Goal: Task Accomplishment & Management: Use online tool/utility

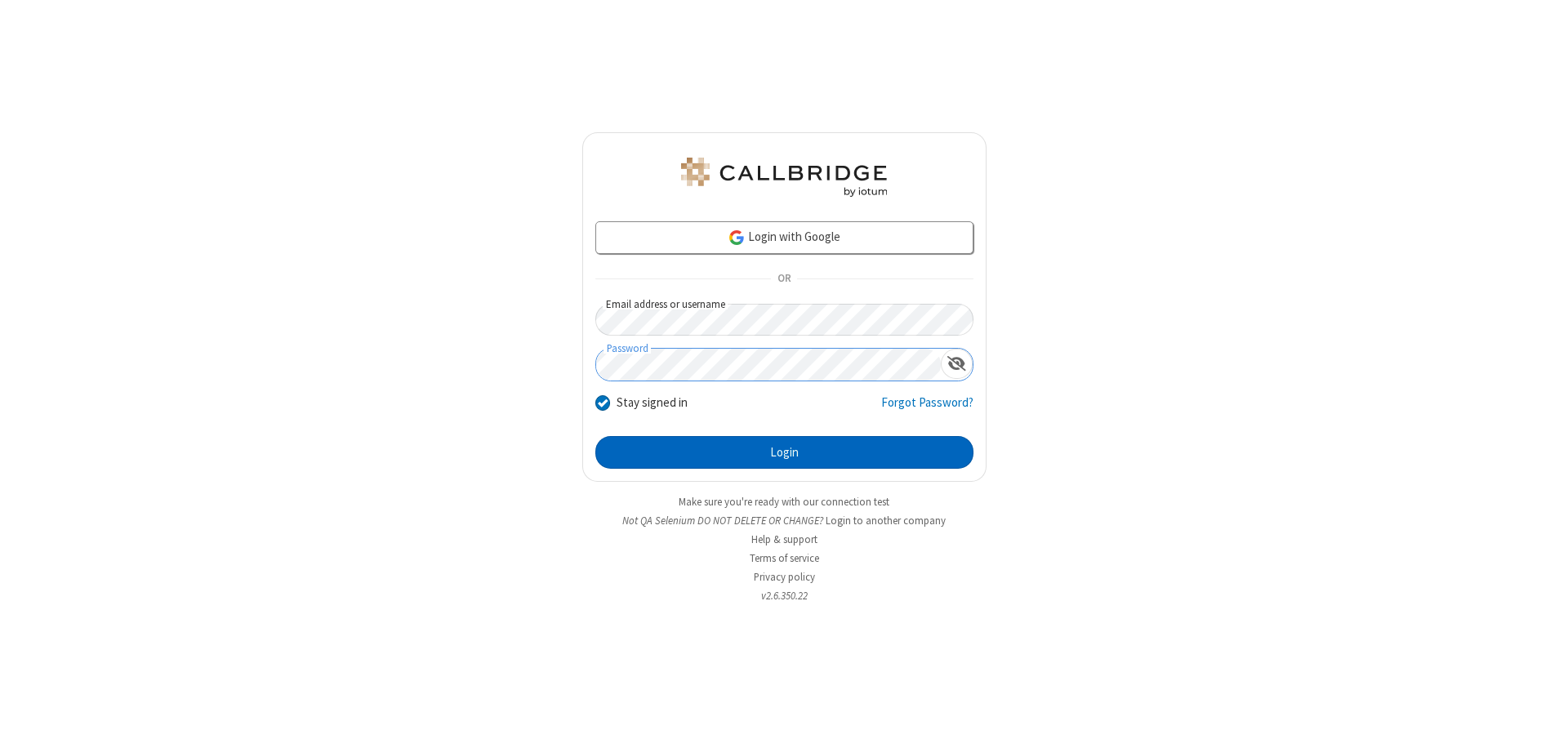
click at [784, 453] on button "Login" at bounding box center [784, 453] width 378 height 33
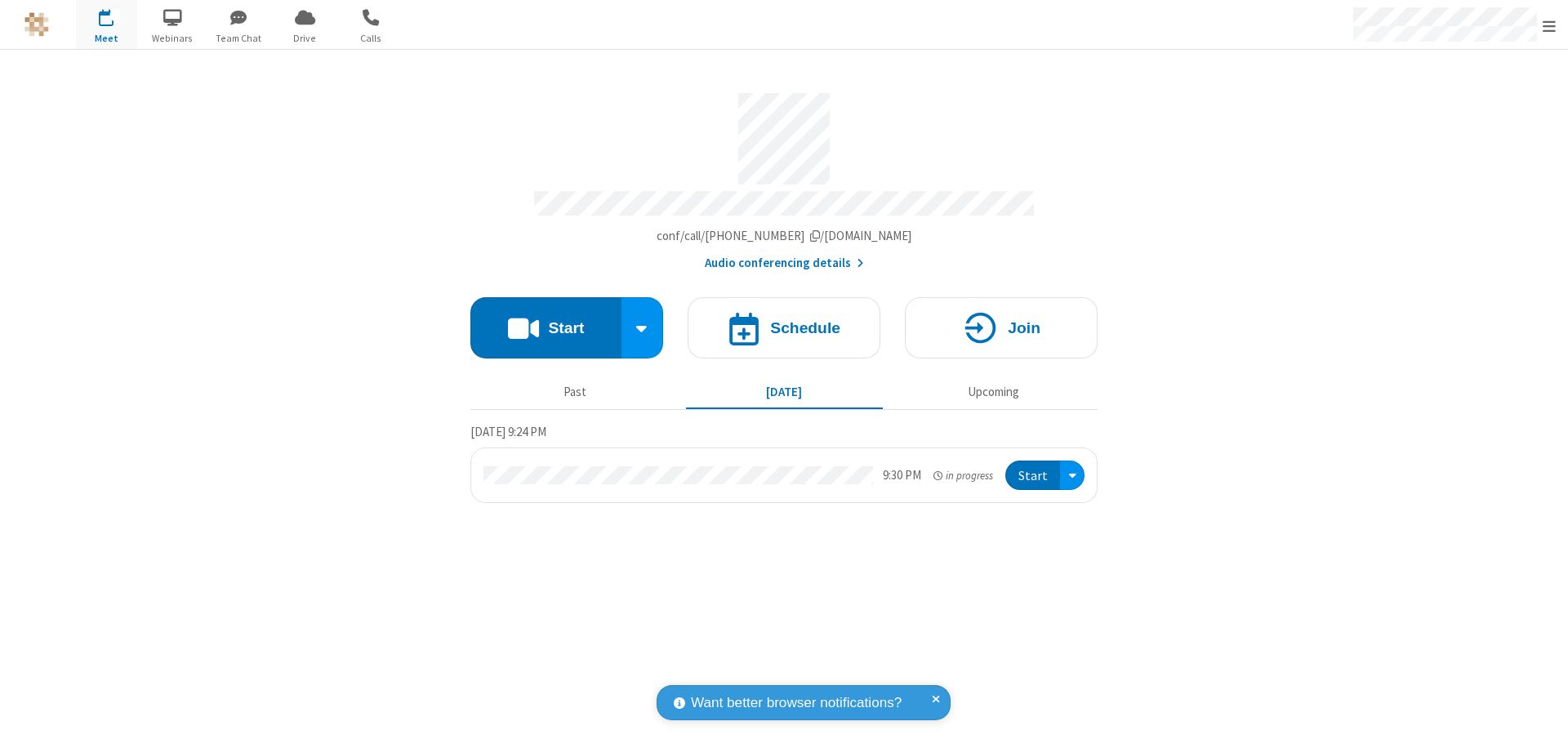
click at [546, 320] on button "Start" at bounding box center [546, 327] width 151 height 61
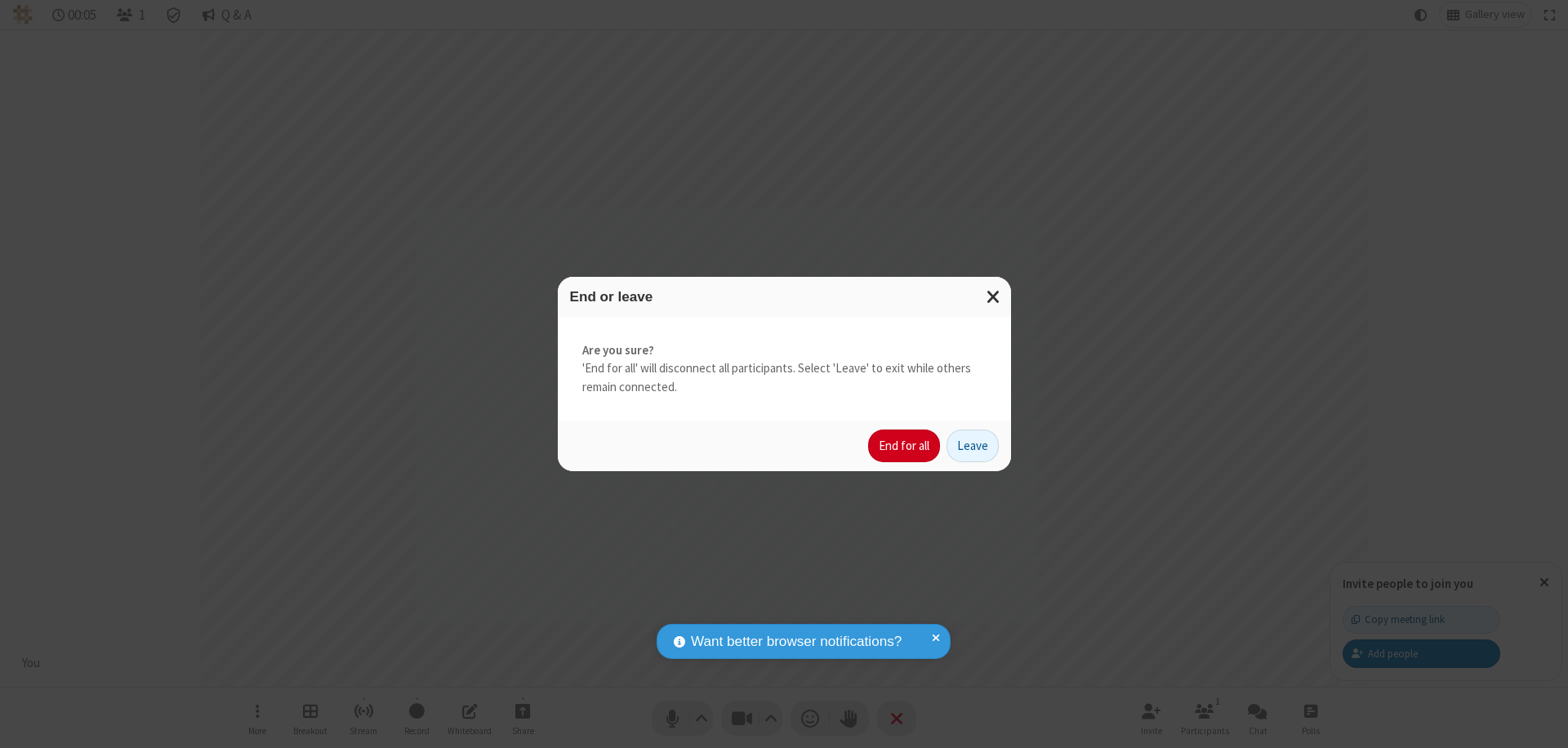
click at [905, 446] on button "End for all" at bounding box center [904, 446] width 72 height 33
